Goal: Communication & Community: Share content

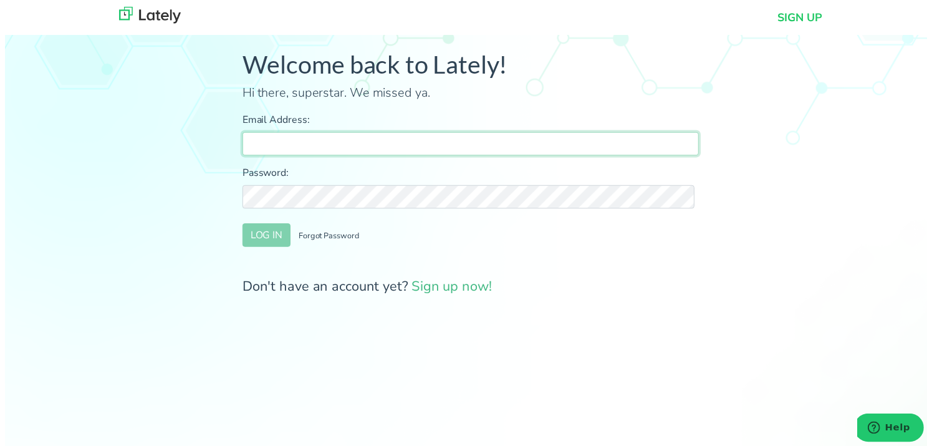
type input "[PERSON_NAME][EMAIL_ADDRESS][DOMAIN_NAME]"
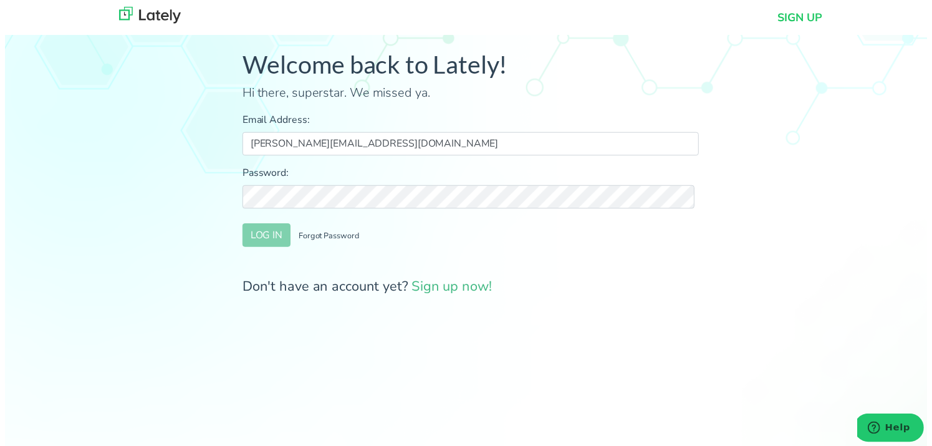
click at [145, 140] on div "Welcome back to Lately! Hi there, superstar. We missed ya. Email Address: [PERS…" at bounding box center [471, 179] width 960 height 341
click at [257, 239] on button "LOG IN" at bounding box center [264, 238] width 49 height 24
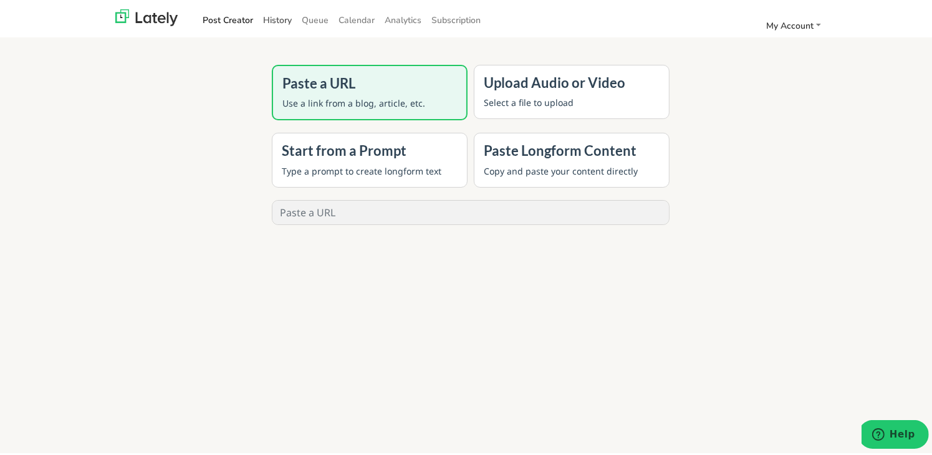
click at [259, 19] on link "History" at bounding box center [277, 17] width 39 height 21
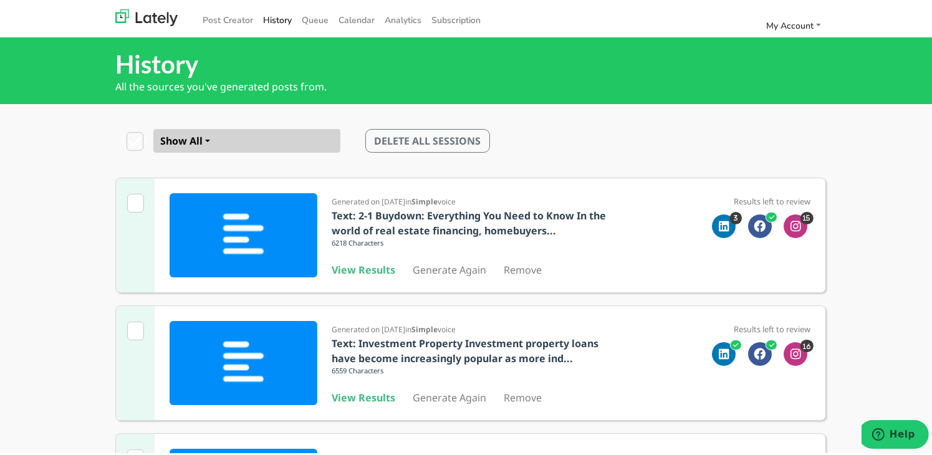
scroll to position [398, 0]
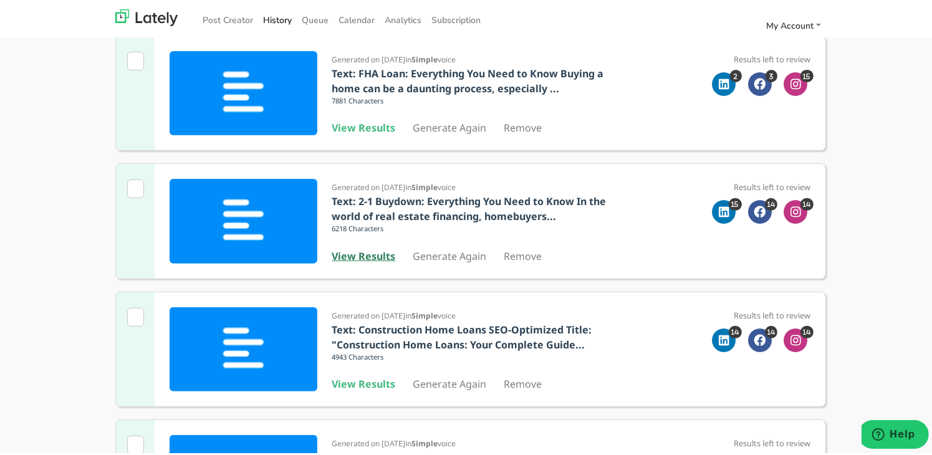
click at [366, 258] on b "View Results" at bounding box center [364, 254] width 64 height 14
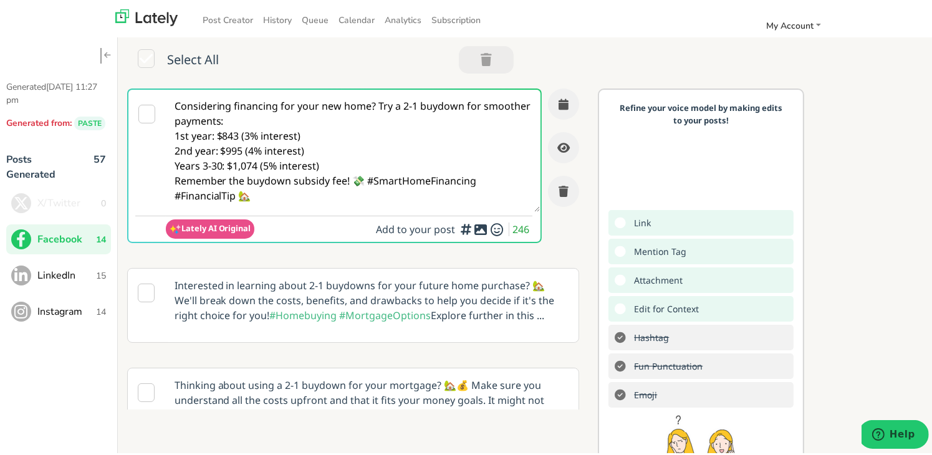
click at [197, 135] on textarea "Considering financing for your new home? Try a 2-1 buydown for smoother payment…" at bounding box center [353, 148] width 375 height 122
paste textarea "🏠 Dreaming of owning your first home in [US_STATE]? Dive into our guide to expl…"
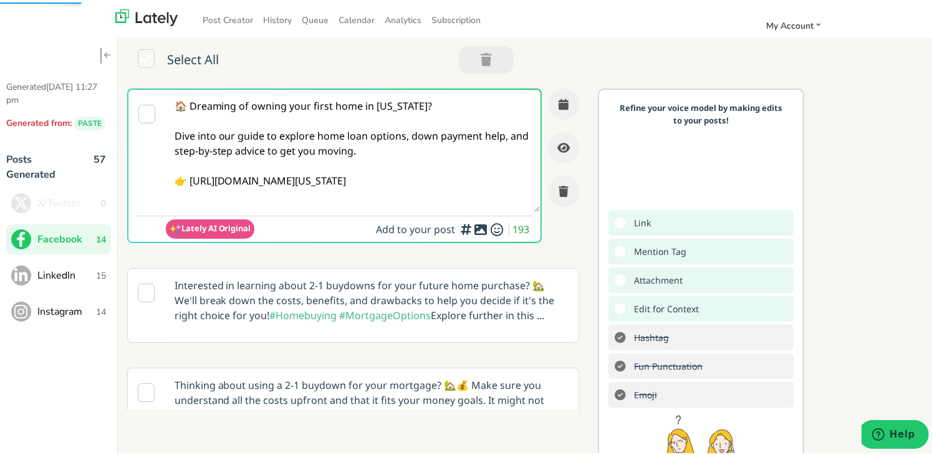
type textarea "🏠 Dreaming of owning your first home in [US_STATE]? Dive into our guide to expl…"
click at [242, 38] on div "Select All" at bounding box center [324, 60] width 412 height 52
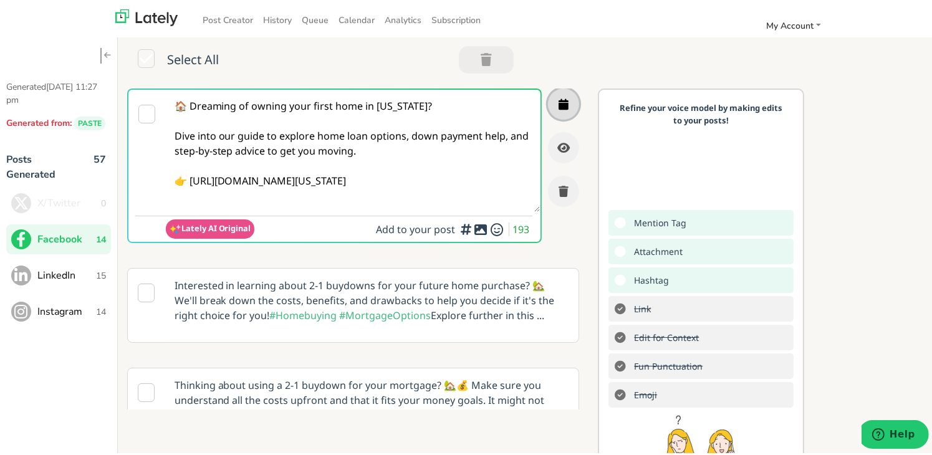
click at [558, 103] on icon "button" at bounding box center [563, 101] width 10 height 11
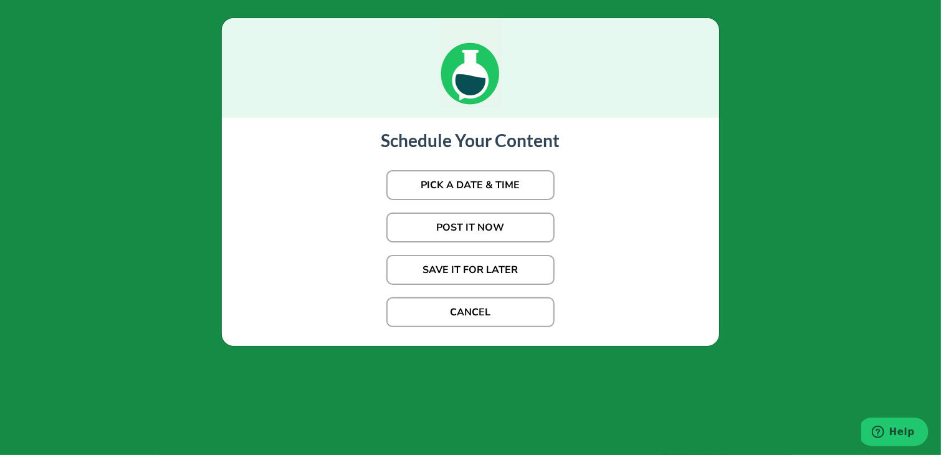
click at [251, 74] on div at bounding box center [470, 68] width 497 height 100
click at [441, 222] on button "POST IT NOW" at bounding box center [470, 227] width 168 height 30
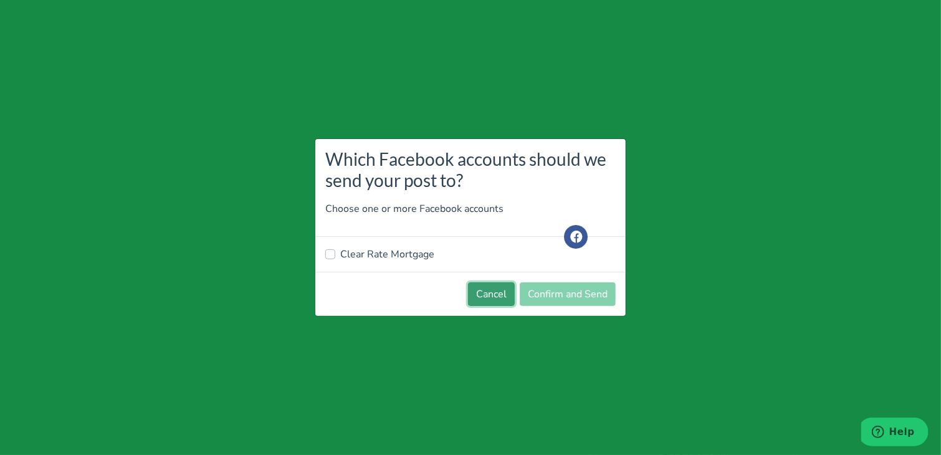
click at [480, 302] on button "Cancel" at bounding box center [491, 294] width 47 height 24
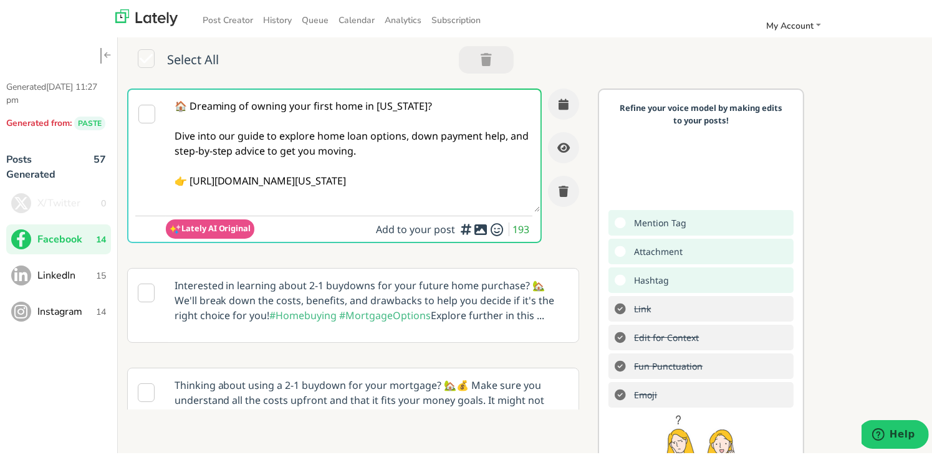
click at [360, 171] on textarea "🏠 Dreaming of owning your first home in [US_STATE]? Dive into our guide to expl…" at bounding box center [353, 148] width 375 height 122
click at [553, 92] on button "button" at bounding box center [563, 101] width 31 height 31
click at [254, 60] on div "Select All" at bounding box center [323, 57] width 393 height 27
click at [346, 156] on textarea "🏠 Dreaming of owning your first home in [US_STATE]? Dive into our guide to expl…" at bounding box center [353, 148] width 375 height 122
click at [458, 132] on textarea "🏠 Dreaming of owning your first home in [US_STATE]? Dive into our guide to expl…" at bounding box center [353, 148] width 375 height 122
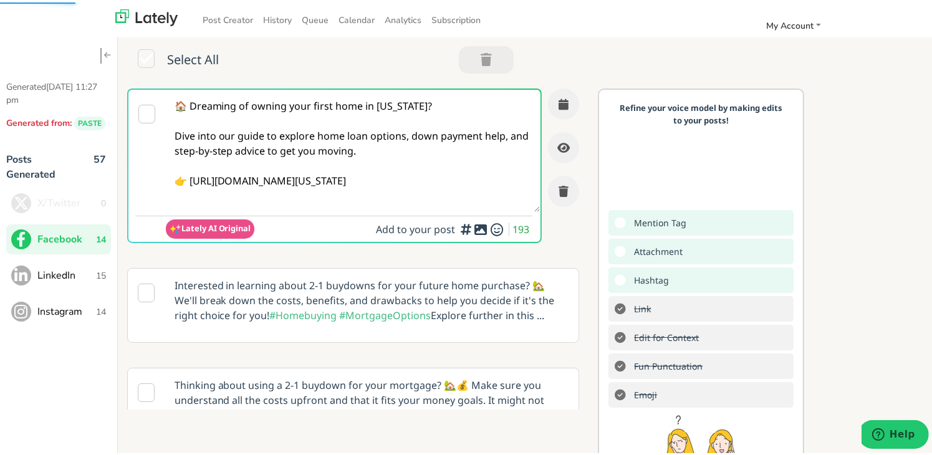
click at [247, 174] on textarea "🏠 Dreaming of owning your first home in [US_STATE]? Dive into our guide to expl…" at bounding box center [353, 148] width 375 height 122
click at [420, 112] on textarea "🏠 Dreaming of owning your first home in [US_STATE]? Dive into our guide to expl…" at bounding box center [353, 148] width 375 height 122
click at [234, 158] on textarea "🏠 Dreaming of owning your first home in [US_STATE]? Dive into our guide to expl…" at bounding box center [353, 148] width 375 height 122
click at [474, 177] on textarea "🏠 Dreaming of owning your first home in [US_STATE]? Dive into our guide to expl…" at bounding box center [353, 148] width 375 height 122
click at [558, 97] on icon "button" at bounding box center [563, 101] width 10 height 11
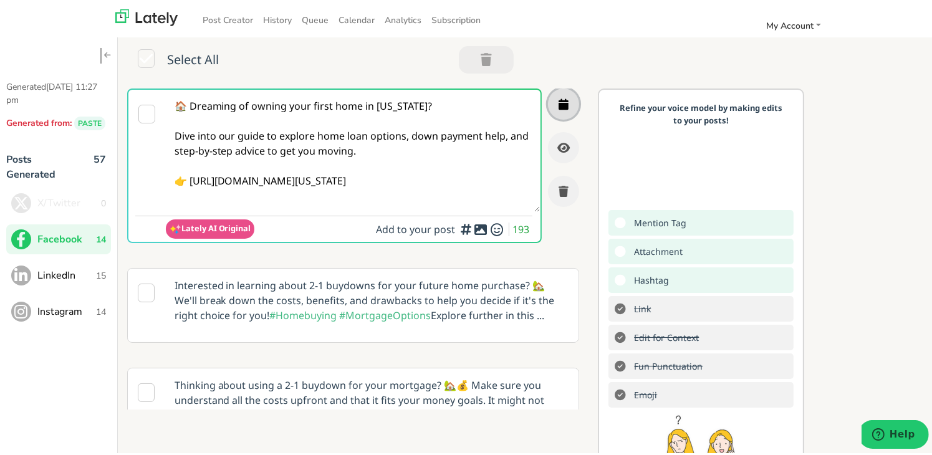
click at [558, 97] on icon "button" at bounding box center [563, 101] width 10 height 11
click at [391, 136] on textarea "🏠 Dreaming of owning your first home in [US_STATE]? Dive into our guide to expl…" at bounding box center [353, 148] width 375 height 122
click at [224, 156] on textarea "🏠 Dreaming of owning your first home in [US_STATE]? Dive into our guide to expl…" at bounding box center [353, 148] width 375 height 122
click at [558, 100] on icon "button" at bounding box center [563, 101] width 10 height 11
click at [434, 152] on textarea "🏠 Dreaming of owning your first home in [US_STATE]? Dive into our guide to expl…" at bounding box center [353, 148] width 375 height 122
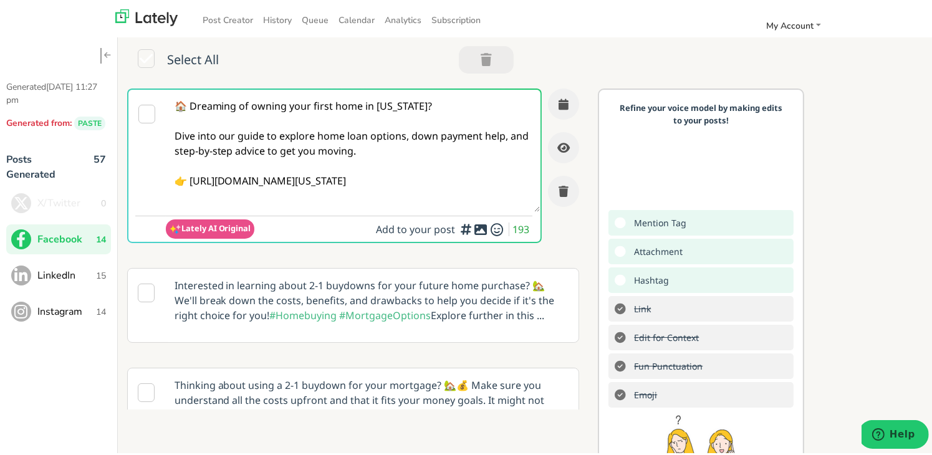
click at [241, 141] on textarea "🏠 Dreaming of owning your first home in [US_STATE]? Dive into our guide to expl…" at bounding box center [353, 148] width 375 height 122
click at [70, 270] on span "LinkedIn" at bounding box center [66, 272] width 59 height 15
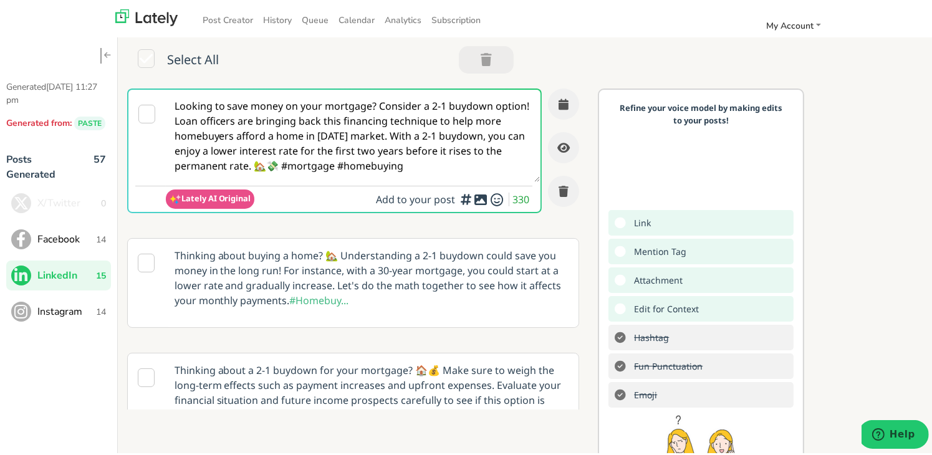
click at [69, 231] on span "Facebook" at bounding box center [66, 236] width 59 height 15
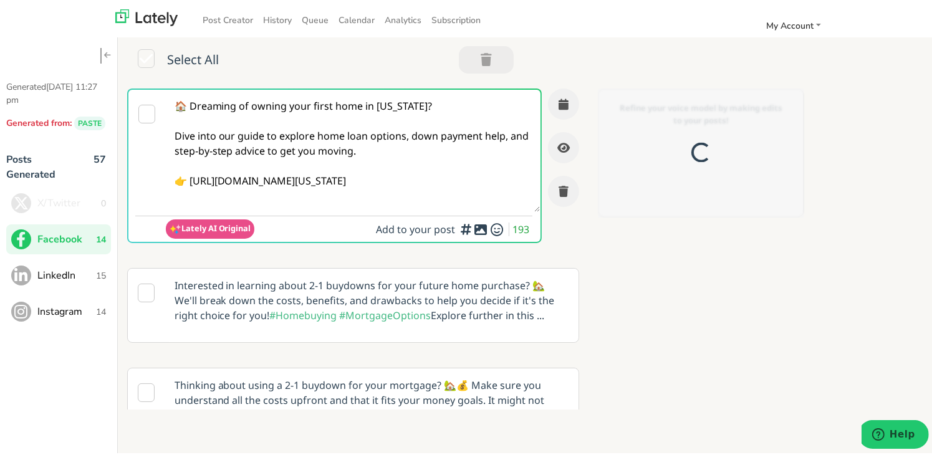
click at [393, 168] on textarea "🏠 Dreaming of owning your first home in [US_STATE]? Dive into our guide to expl…" at bounding box center [353, 148] width 375 height 122
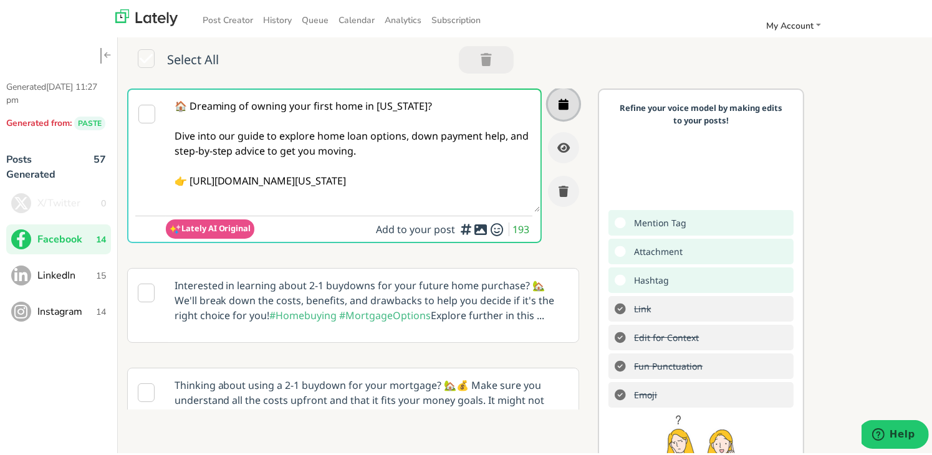
click at [558, 99] on icon "button" at bounding box center [563, 101] width 10 height 11
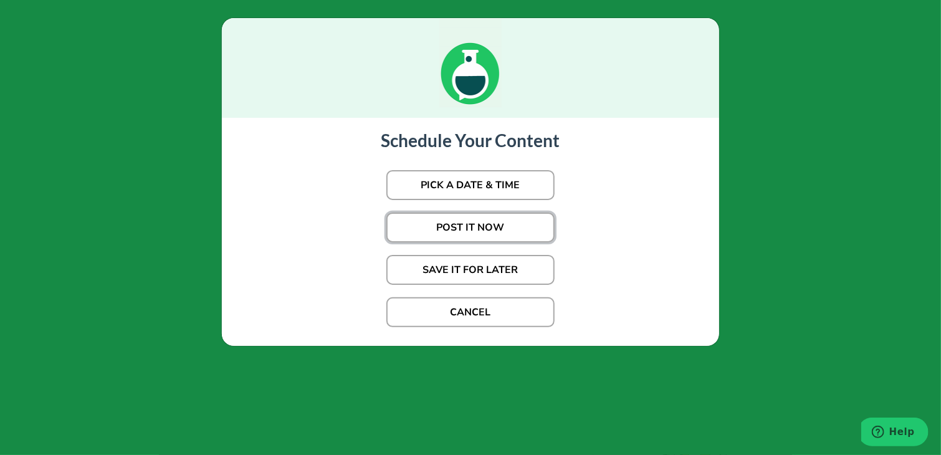
click at [475, 229] on button "POST IT NOW" at bounding box center [470, 227] width 168 height 30
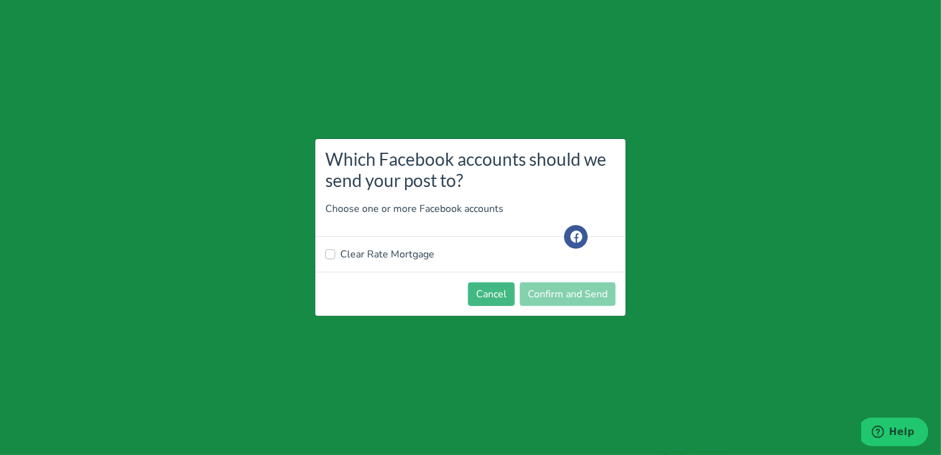
click at [388, 245] on div "Clear Rate Mortgage" at bounding box center [470, 254] width 310 height 35
click at [385, 258] on label "Clear Rate Mortgage" at bounding box center [387, 254] width 94 height 15
click at [335, 258] on input "Clear Rate Mortgage" at bounding box center [330, 253] width 10 height 12
checkbox input "true"
click at [556, 300] on button "Confirm and Send" at bounding box center [568, 294] width 96 height 24
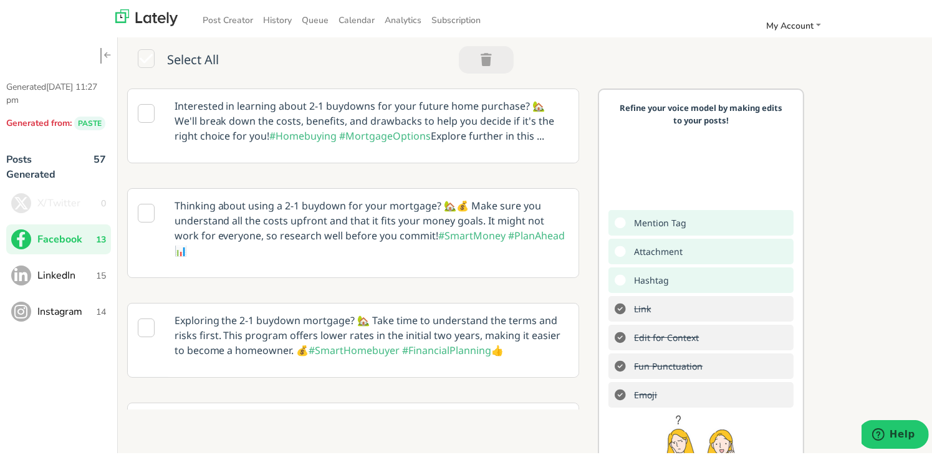
click at [68, 264] on button "LinkedIn 15" at bounding box center [58, 273] width 105 height 30
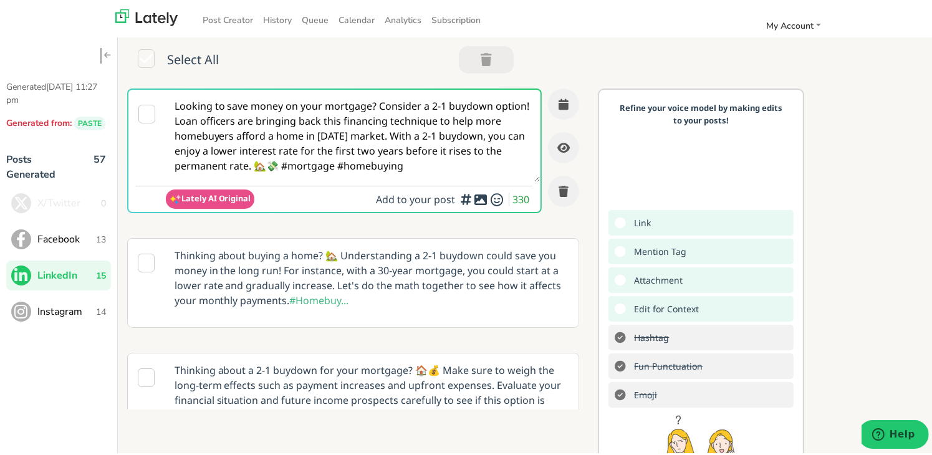
click at [317, 129] on textarea "Looking to save money on your mortgage? Consider a 2-1 buydown option! Loan off…" at bounding box center [353, 133] width 375 height 92
paste textarea "Purchasing your first home in [US_STATE] doesn’t have to be a maze. Our compreh…"
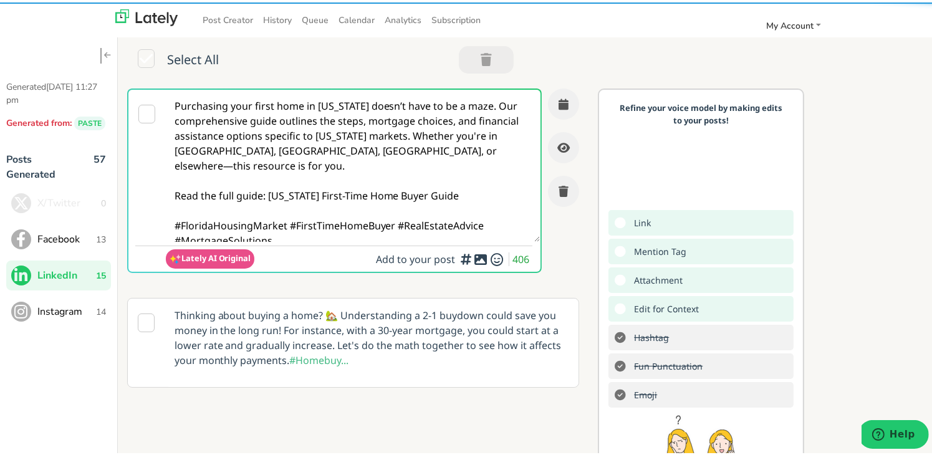
click at [318, 151] on textarea "Purchasing your first home in [US_STATE] doesn’t have to be a maze. Our compreh…" at bounding box center [353, 163] width 375 height 152
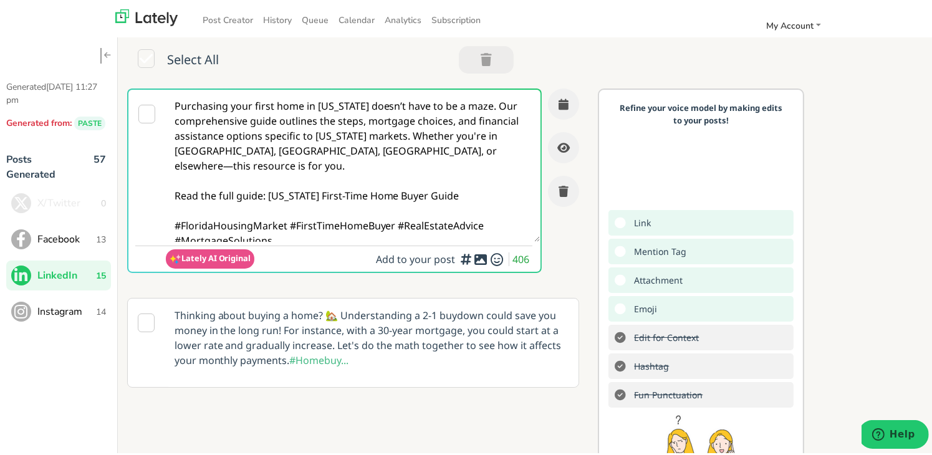
click at [324, 151] on textarea "Purchasing your first home in [US_STATE] doesn’t have to be a maze. Our compreh…" at bounding box center [353, 163] width 375 height 152
click at [438, 148] on textarea "Purchasing your first home in [US_STATE] doesn’t have to be a maze. Our compreh…" at bounding box center [353, 163] width 375 height 152
drag, startPoint x: 442, startPoint y: 148, endPoint x: 391, endPoint y: 133, distance: 52.6
click at [391, 133] on textarea "Purchasing your first home in [US_STATE] doesn’t have to be a maze. Our compreh…" at bounding box center [353, 163] width 375 height 152
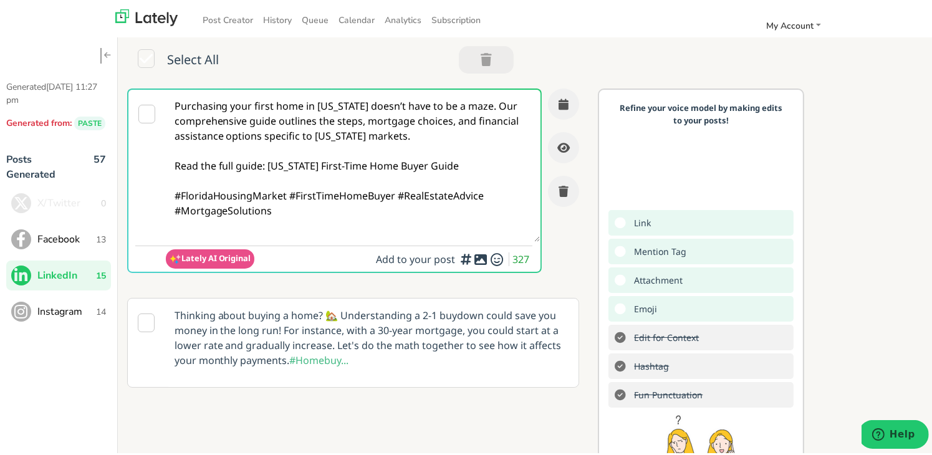
drag, startPoint x: 274, startPoint y: 206, endPoint x: 167, endPoint y: 190, distance: 107.7
click at [167, 190] on textarea "Purchasing your first home in [US_STATE] doesn’t have to be a maze. Our compreh…" at bounding box center [353, 163] width 375 height 152
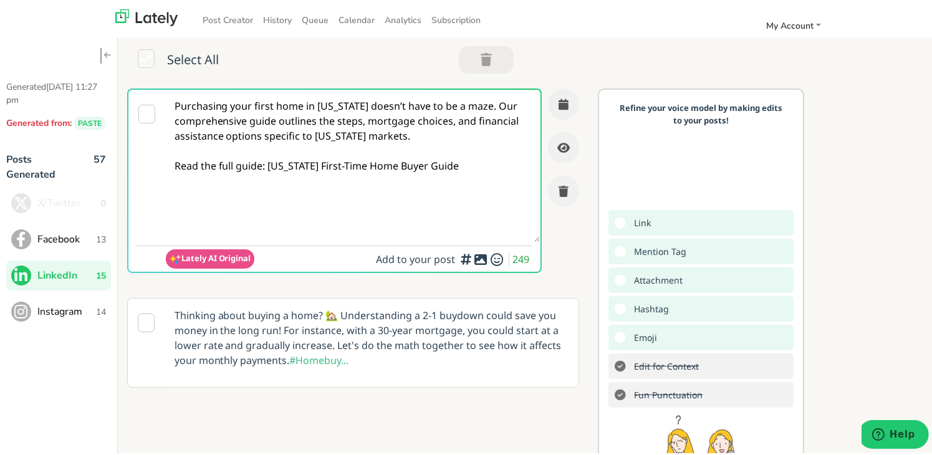
drag, startPoint x: 450, startPoint y: 162, endPoint x: 266, endPoint y: 164, distance: 183.8
click at [266, 164] on textarea "Purchasing your first home in [US_STATE] doesn’t have to be a maze. Our compreh…" at bounding box center [353, 163] width 375 height 152
paste textarea "[URL][DOMAIN_NAME][US_STATE]"
click at [475, 105] on textarea "Purchasing your first home in [US_STATE] doesn’t have to be a maze. Our compreh…" at bounding box center [353, 163] width 375 height 152
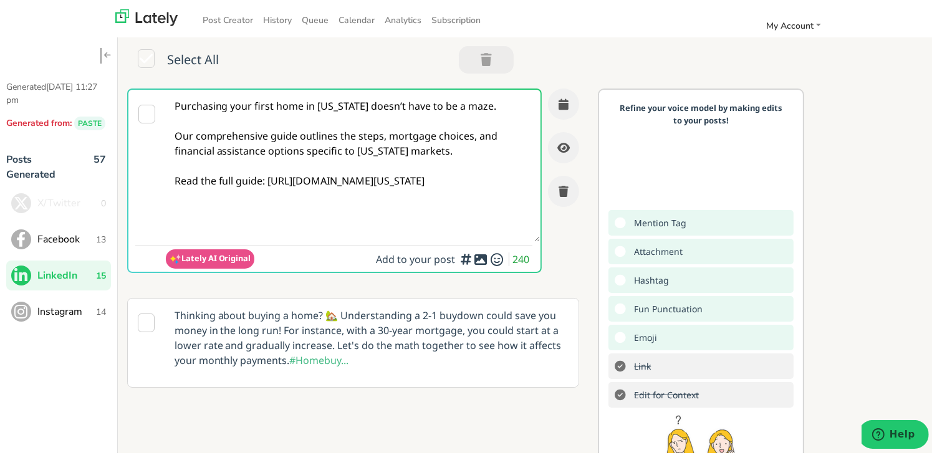
type textarea "Purchasing your first home in [US_STATE] doesn’t have to be a maze. Our compreh…"
click at [229, 53] on div "Select All" at bounding box center [323, 57] width 393 height 27
click at [558, 101] on icon "button" at bounding box center [563, 101] width 10 height 11
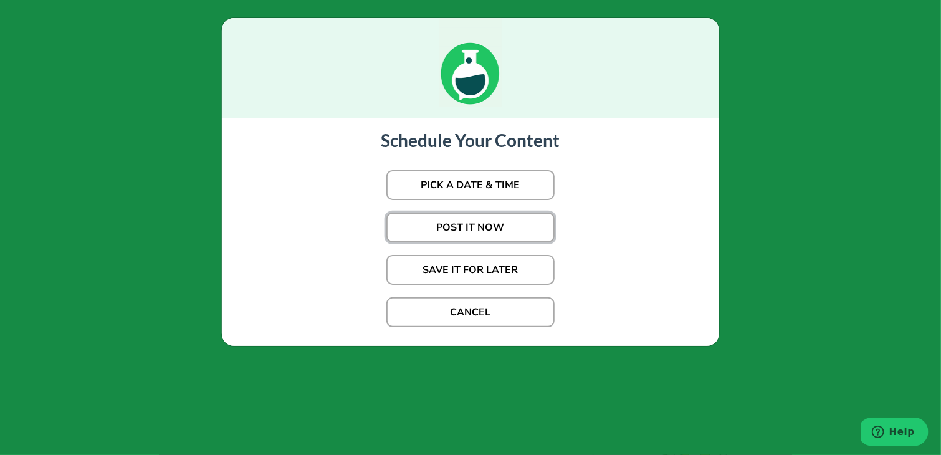
click at [493, 227] on button "POST IT NOW" at bounding box center [470, 227] width 168 height 30
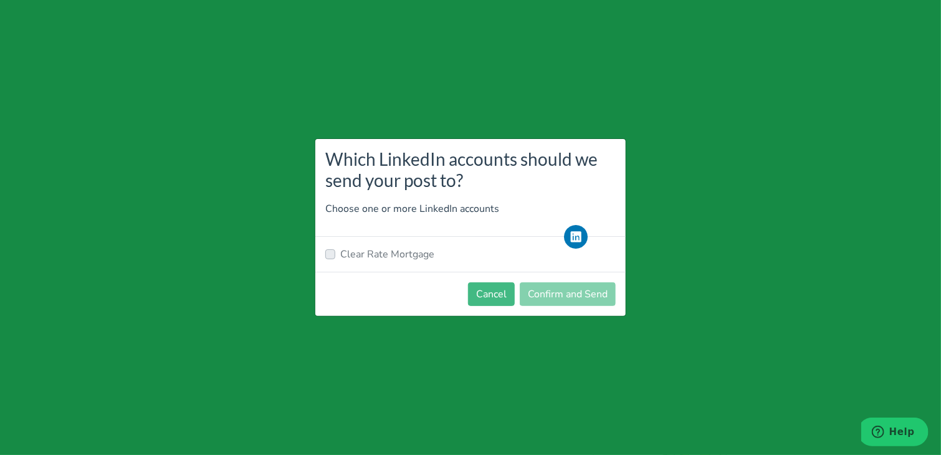
click at [376, 256] on label "Clear Rate Mortgage" at bounding box center [387, 254] width 94 height 15
click at [364, 251] on label "Clear Rate Mortgage" at bounding box center [387, 254] width 94 height 15
click at [493, 293] on button "Cancel" at bounding box center [491, 294] width 47 height 24
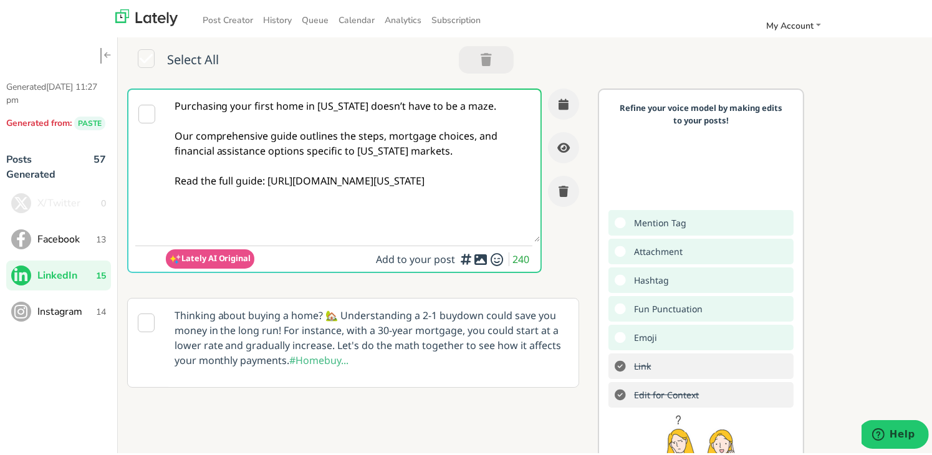
click at [279, 138] on textarea "Purchasing your first home in [US_STATE] doesn’t have to be a maze. Our compreh…" at bounding box center [353, 163] width 375 height 152
click at [401, 216] on textarea "Purchasing your first home in [US_STATE] doesn’t have to be a maze. Our compreh…" at bounding box center [353, 163] width 375 height 152
click at [558, 103] on icon "button" at bounding box center [563, 101] width 10 height 11
click at [229, 145] on textarea "Purchasing your first home in [US_STATE] doesn’t have to be a maze. Our compreh…" at bounding box center [353, 163] width 375 height 152
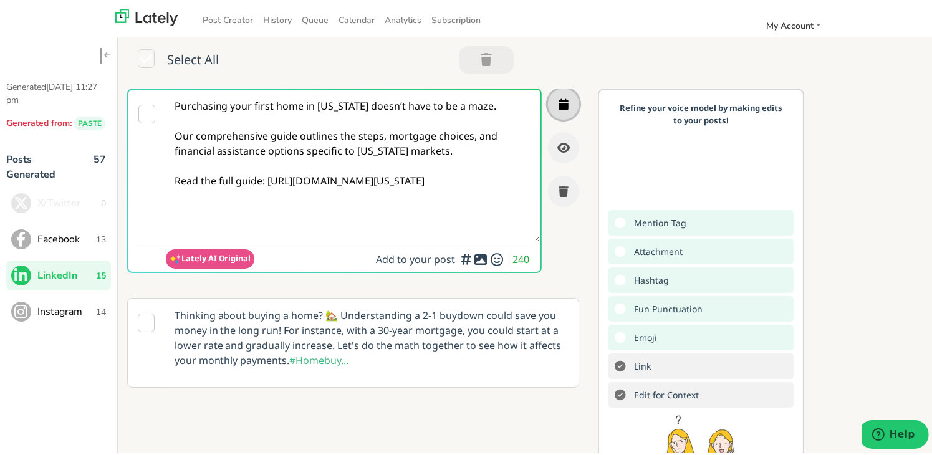
click at [558, 97] on icon "button" at bounding box center [563, 101] width 10 height 11
click at [72, 222] on button "Facebook 13" at bounding box center [58, 237] width 105 height 30
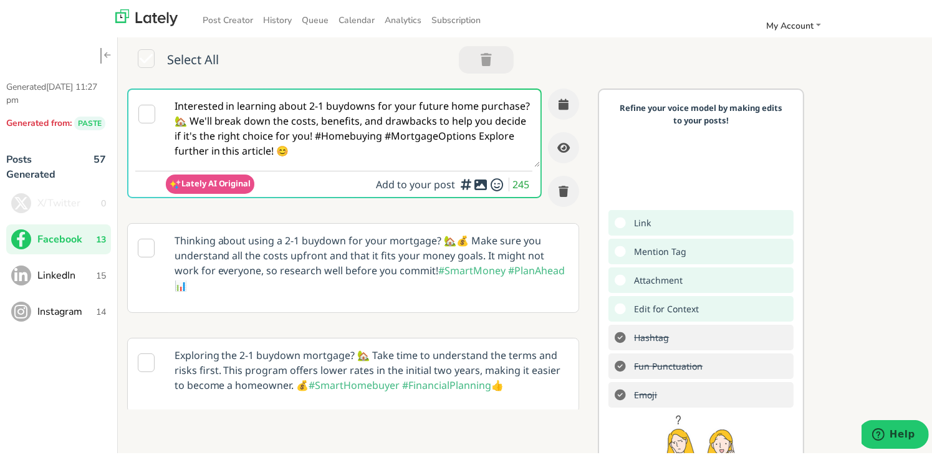
click at [54, 277] on span "LinkedIn" at bounding box center [66, 272] width 59 height 15
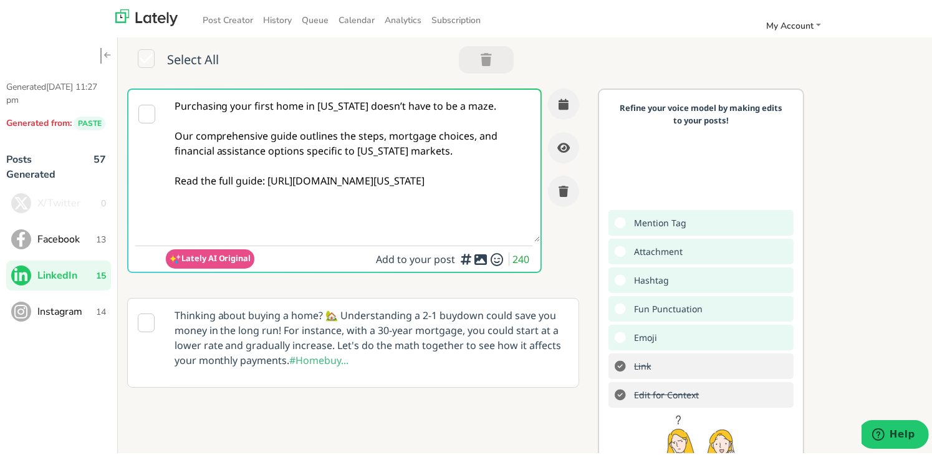
click at [564, 101] on div "Purchasing your first home in [US_STATE] doesn’t have to be a maze. Our compreh…" at bounding box center [358, 184] width 462 height 197
click at [558, 100] on icon "button" at bounding box center [563, 101] width 10 height 11
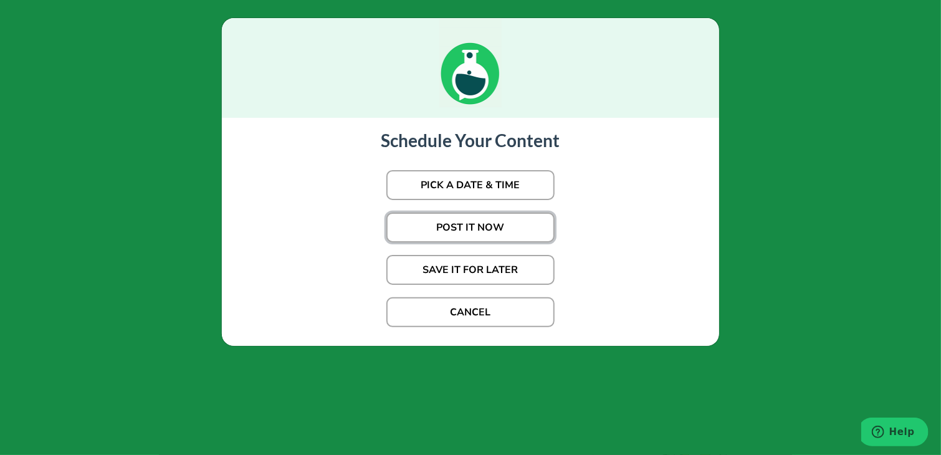
click at [506, 238] on button "POST IT NOW" at bounding box center [470, 227] width 168 height 30
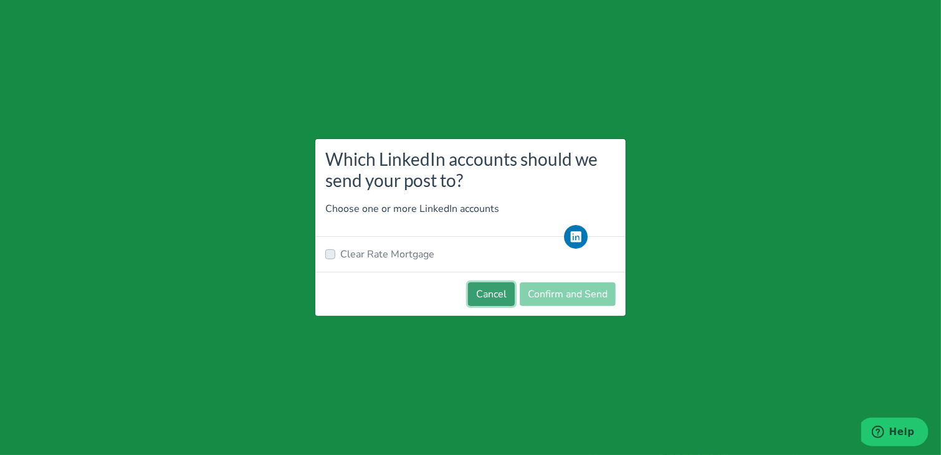
click at [474, 304] on button "Cancel" at bounding box center [491, 294] width 47 height 24
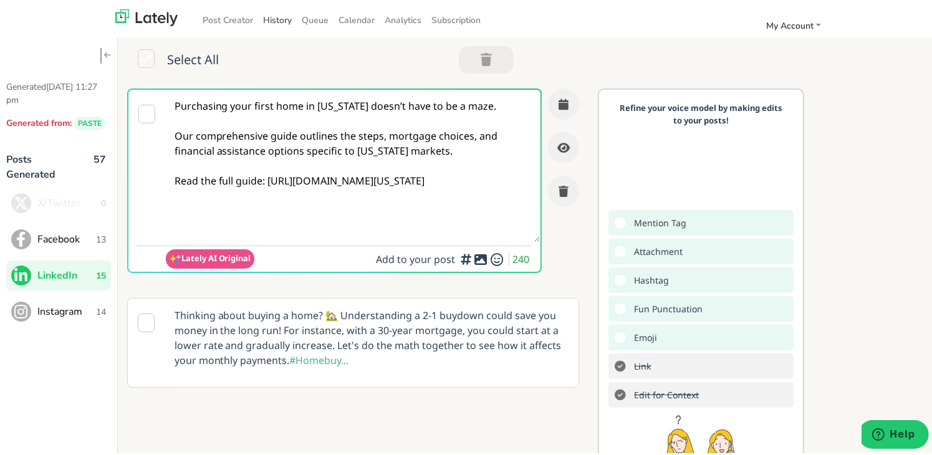
click at [277, 21] on link "History" at bounding box center [277, 17] width 39 height 21
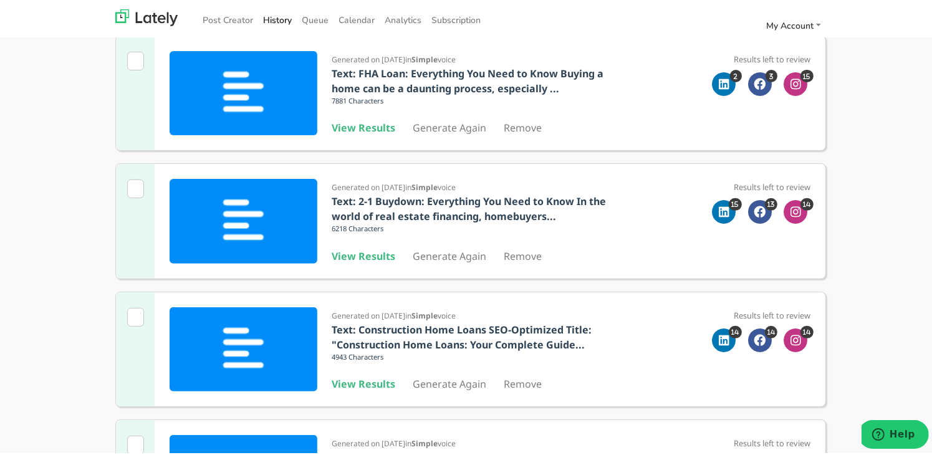
scroll to position [795, 0]
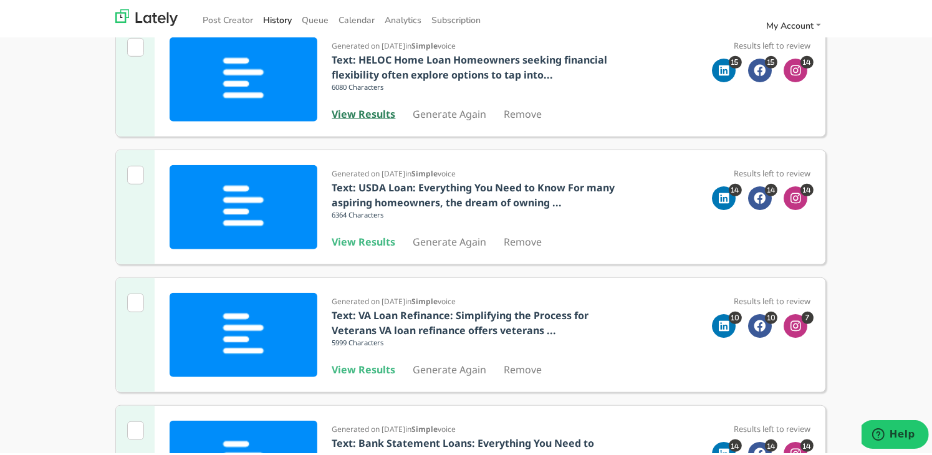
click at [357, 109] on b "View Results" at bounding box center [364, 112] width 64 height 14
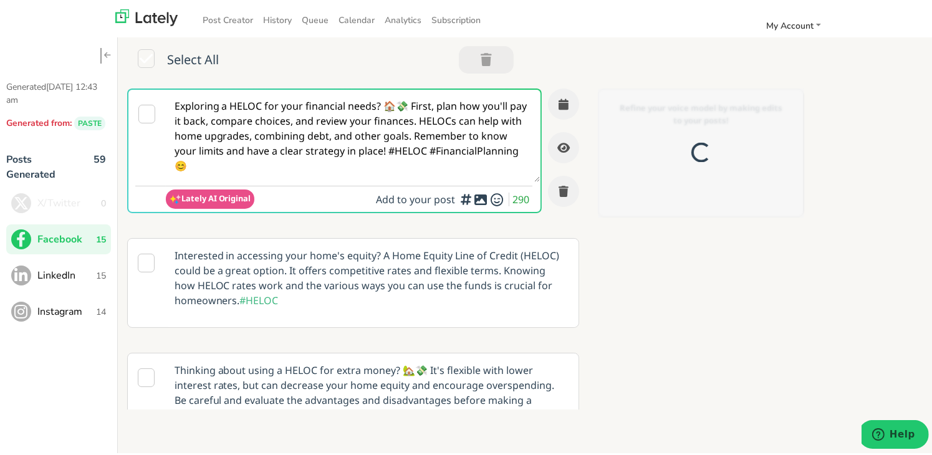
click at [300, 125] on textarea "Exploring a HELOC for your financial needs? 🏠💸 First, plan how you'll pay it ba…" at bounding box center [353, 133] width 375 height 92
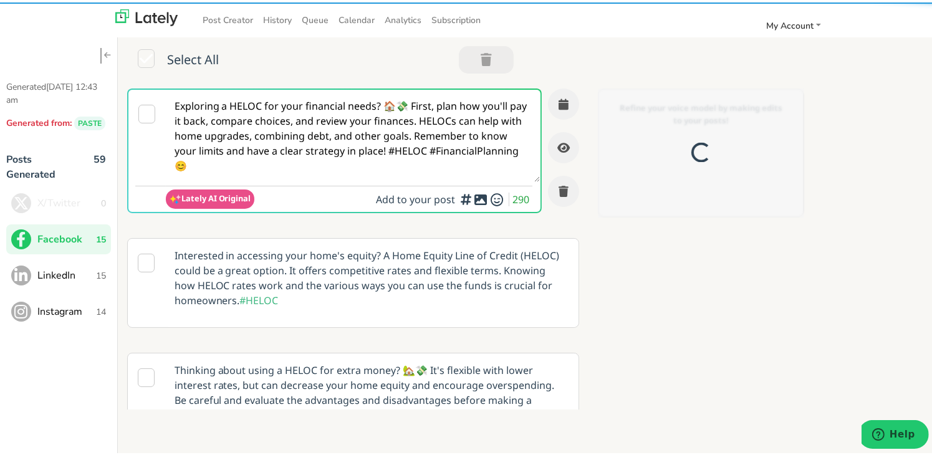
click at [300, 125] on textarea "Exploring a HELOC for your financial needs? 🏠💸 First, plan how you'll pay it ba…" at bounding box center [353, 133] width 375 height 92
paste textarea "🏡 Buying your first home in [US_STATE]? Our guide gives you the steps, programs…"
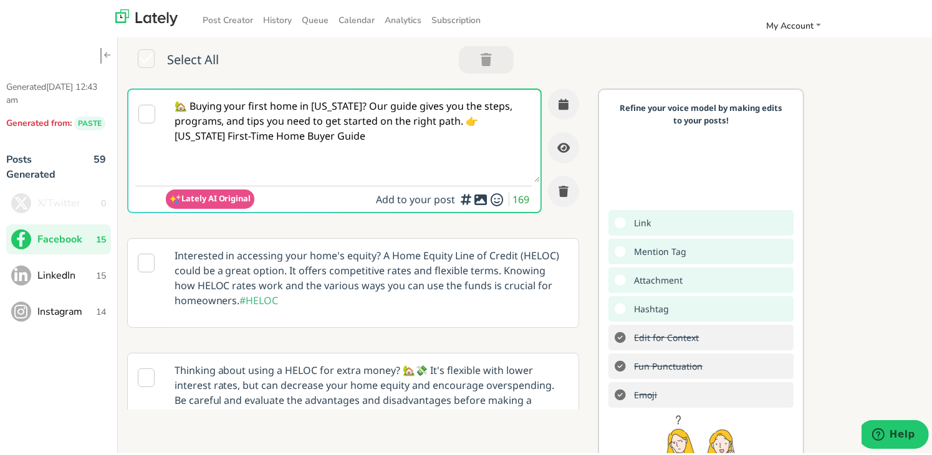
click at [355, 105] on textarea "🏡 Buying your first home in [US_STATE]? Our guide gives you the steps, programs…" at bounding box center [353, 133] width 375 height 92
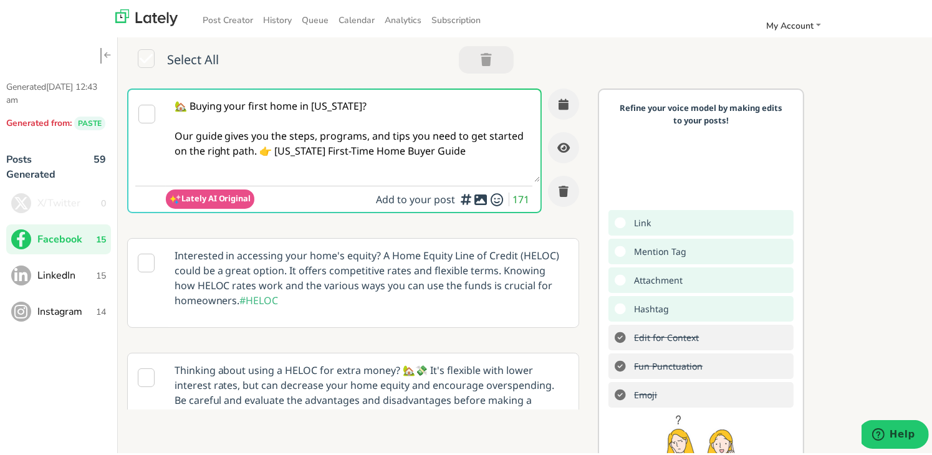
click at [296, 150] on textarea "🏡 Buying your first home in [US_STATE]? Our guide gives you the steps, programs…" at bounding box center [353, 133] width 375 height 92
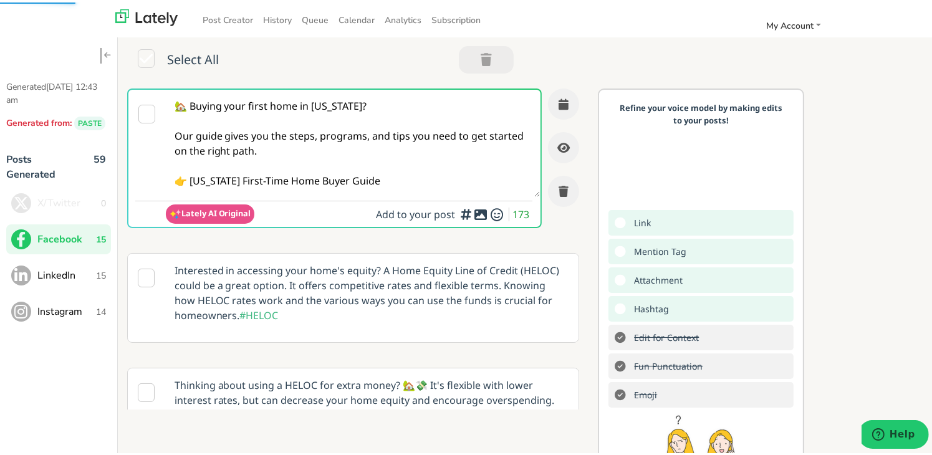
drag, startPoint x: 380, startPoint y: 184, endPoint x: 188, endPoint y: 182, distance: 191.3
click at [188, 182] on textarea "🏡 Buying your first home in [US_STATE]? Our guide gives you the steps, programs…" at bounding box center [353, 140] width 375 height 107
paste textarea "[URL][DOMAIN_NAME][US_STATE]"
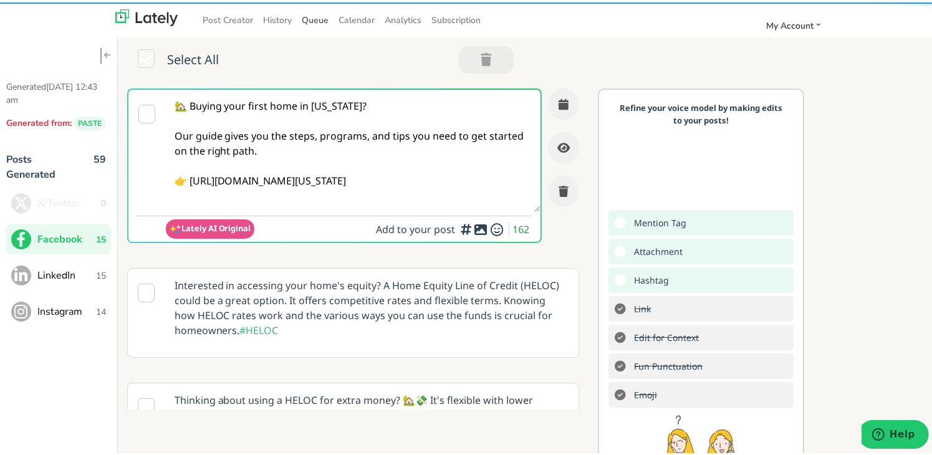
type textarea "🏡 Buying your first home in [US_STATE]? Our guide gives you the steps, programs…"
click at [558, 105] on icon "button" at bounding box center [563, 101] width 10 height 11
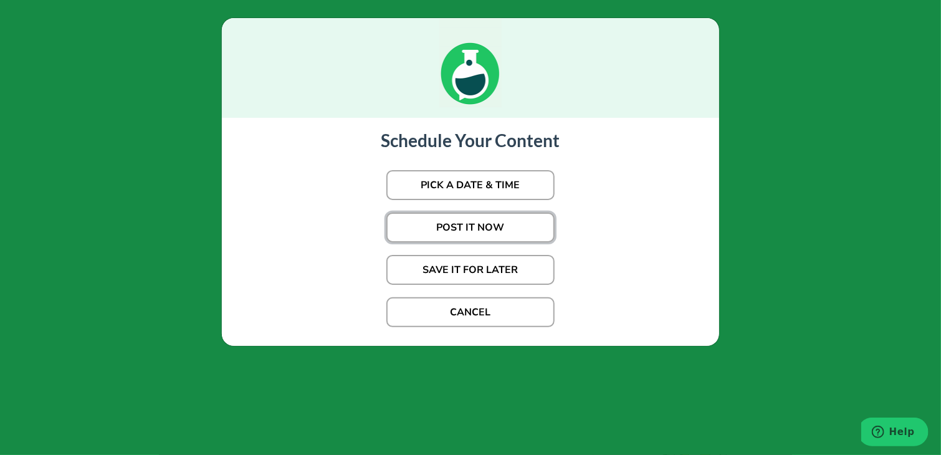
click at [448, 220] on button "POST IT NOW" at bounding box center [470, 227] width 168 height 30
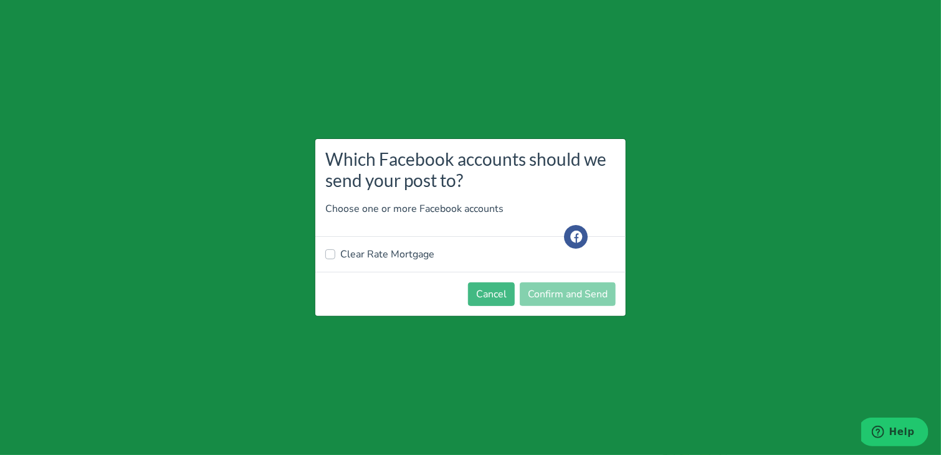
click at [375, 249] on label "Clear Rate Mortgage" at bounding box center [387, 254] width 94 height 15
click at [335, 249] on input "Clear Rate Mortgage" at bounding box center [330, 253] width 10 height 12
checkbox input "true"
click at [561, 293] on button "Confirm and Send" at bounding box center [568, 294] width 96 height 24
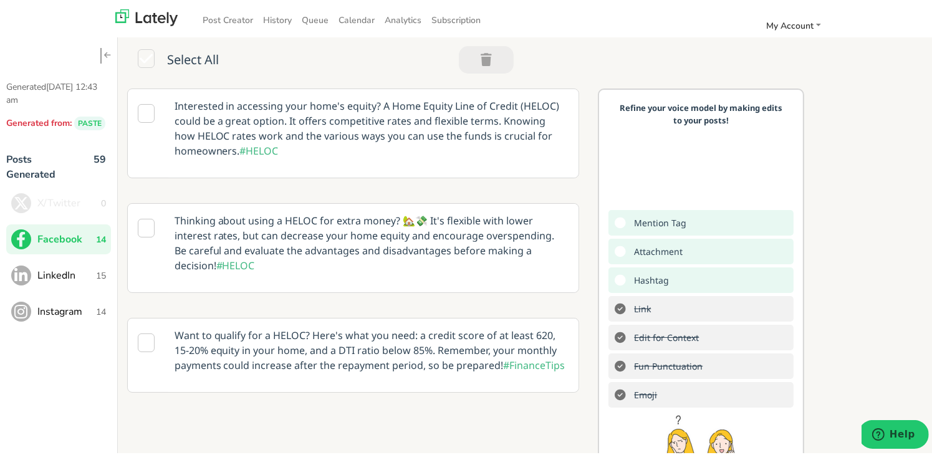
click at [232, 135] on p "Interested in accessing your home's equity? A Home Equity Line of Credit (HELOC…" at bounding box center [371, 126] width 413 height 79
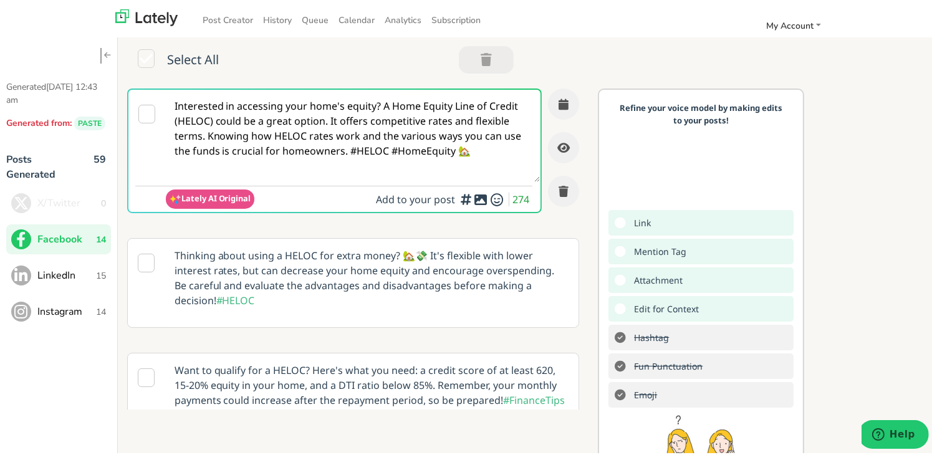
click at [247, 112] on textarea "Interested in accessing your home's equity? A Home Equity Line of Credit (HELOC…" at bounding box center [353, 133] width 375 height 92
paste textarea "🏡 Buying your first home in [US_STATE]? Our guide gives you the steps, programs…"
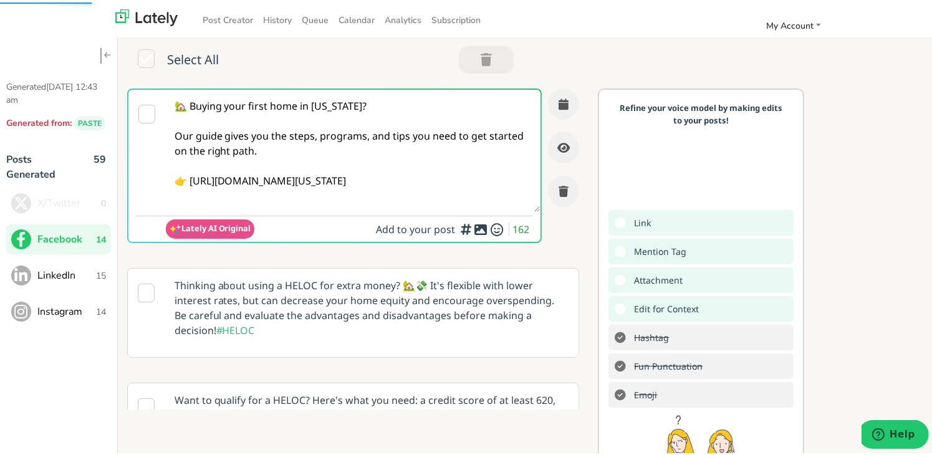
click at [294, 143] on textarea "🏡 Buying your first home in [US_STATE]? Our guide gives you the steps, programs…" at bounding box center [353, 148] width 375 height 122
type textarea "🏡 Buying your first home in [US_STATE]? Our guide gives you the steps, programs…"
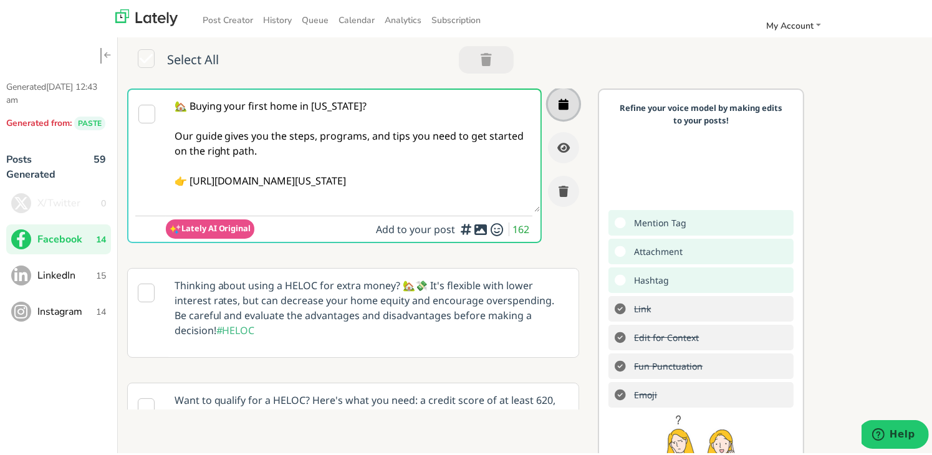
click at [558, 100] on icon "button" at bounding box center [563, 101] width 10 height 11
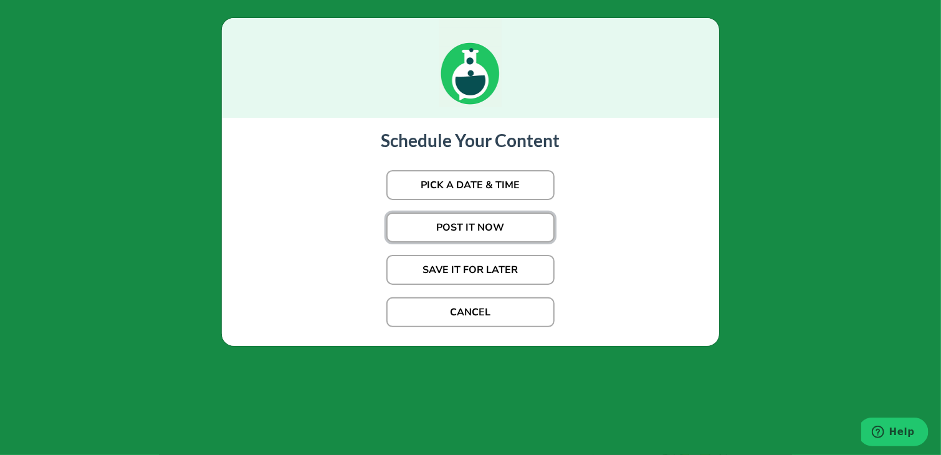
drag, startPoint x: 454, startPoint y: 220, endPoint x: 612, endPoint y: 480, distance: 303.9
click at [612, 454] on html "Post Creator History Queue Calendar Analytics Subscription My Account Settings …" at bounding box center [470, 251] width 941 height 502
click at [246, 158] on div "Schedule Your Content PICK A DATE & TIME POST IT NOW SAVE IT FOR LATER CANCEL" at bounding box center [470, 231] width 472 height 203
click at [453, 237] on button "POST IT NOW" at bounding box center [470, 227] width 168 height 30
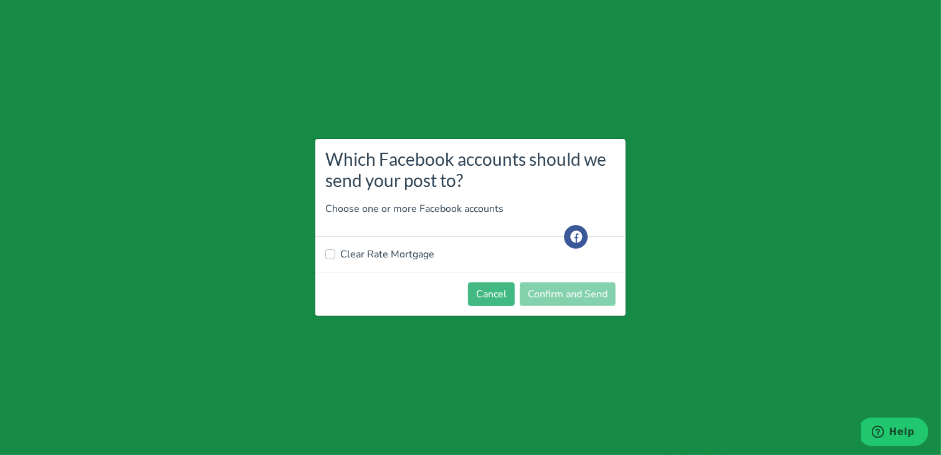
click at [396, 249] on label "Clear Rate Mortgage" at bounding box center [387, 254] width 94 height 15
click at [335, 249] on input "Clear Rate Mortgage" at bounding box center [330, 253] width 10 height 12
checkbox input "true"
click at [570, 304] on button "Confirm and Send" at bounding box center [568, 294] width 96 height 24
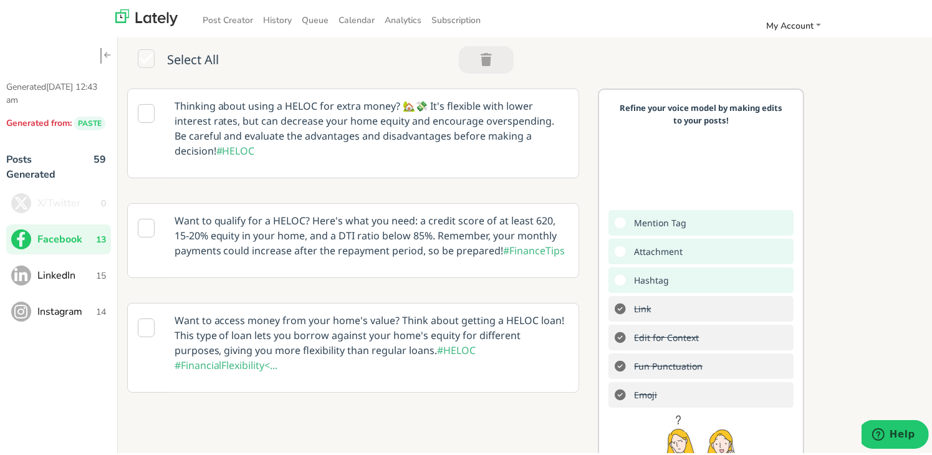
click at [77, 266] on span "LinkedIn" at bounding box center [66, 272] width 59 height 15
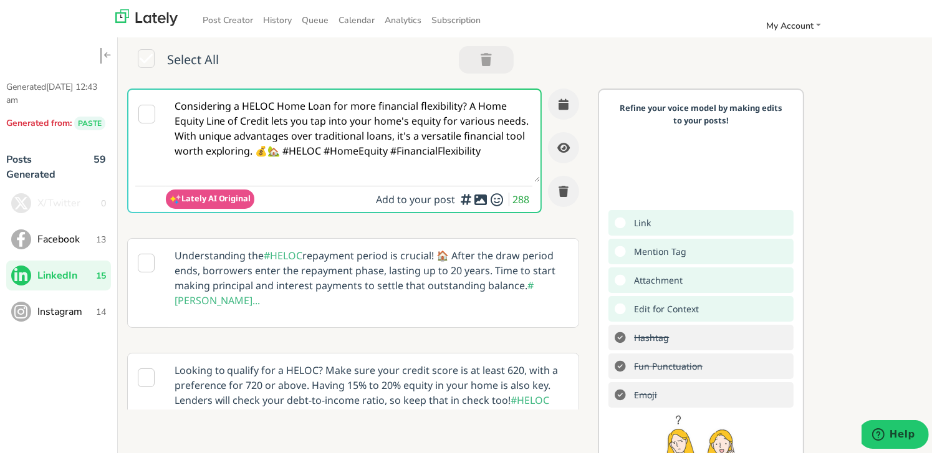
click at [298, 173] on textarea "Considering a HELOC Home Loan for more financial flexibility? A Home Equity Lin…" at bounding box center [353, 133] width 375 height 92
paste textarea "Thinking about your first home in [US_STATE]? This guide covers the essentials—…"
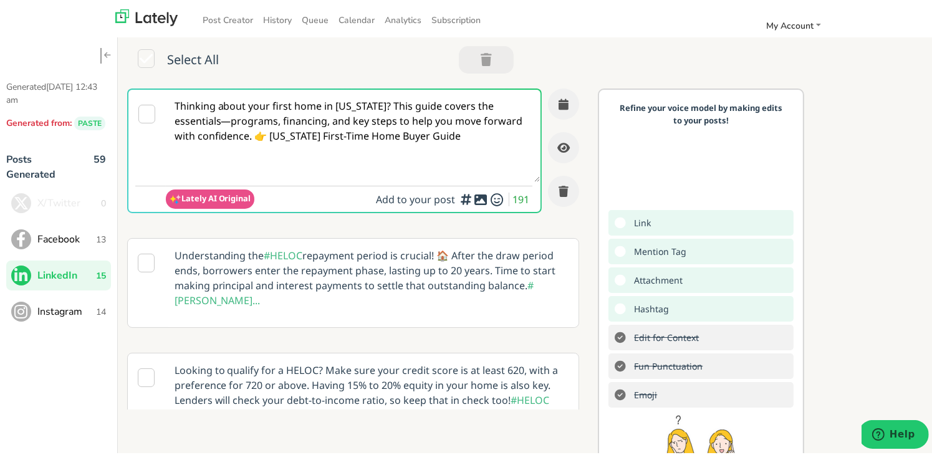
click at [376, 105] on textarea "Thinking about your first home in [US_STATE]? This guide covers the essentials—…" at bounding box center [353, 133] width 375 height 92
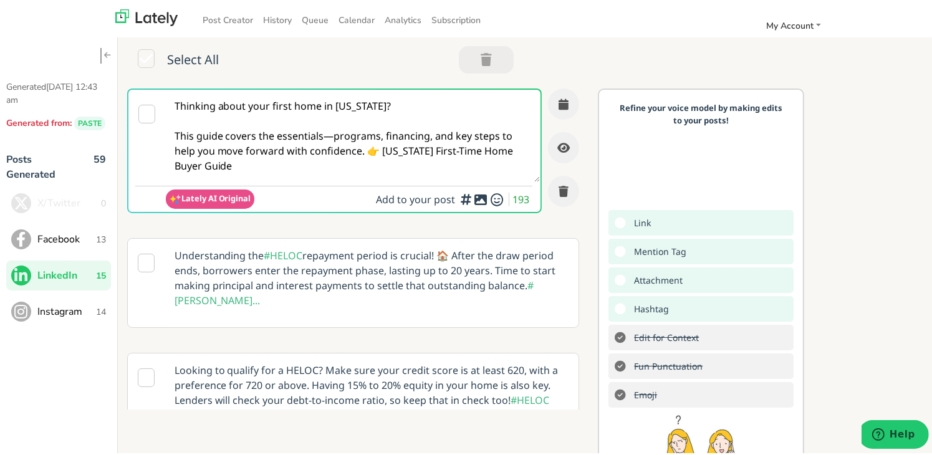
click at [330, 131] on textarea "Thinking about your first home in [US_STATE]? This guide covers the essentials—…" at bounding box center [353, 133] width 375 height 92
click at [368, 148] on textarea "Thinking about your first home in [US_STATE]? This guide covers the essentials …" at bounding box center [353, 133] width 375 height 92
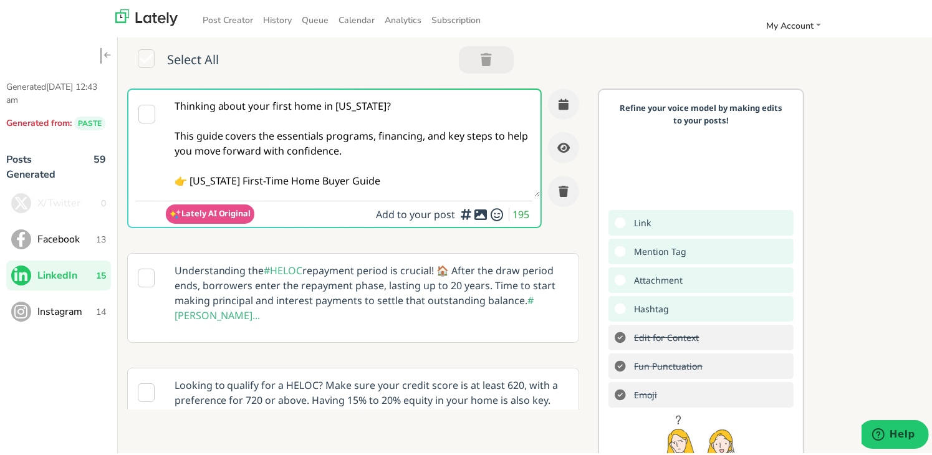
click at [370, 176] on textarea "Thinking about your first home in [US_STATE]? This guide covers the essentials …" at bounding box center [353, 140] width 375 height 107
type textarea "Thinking about your first home in [US_STATE]? This guide covers the essentials …"
